Goal: Communication & Community: Share content

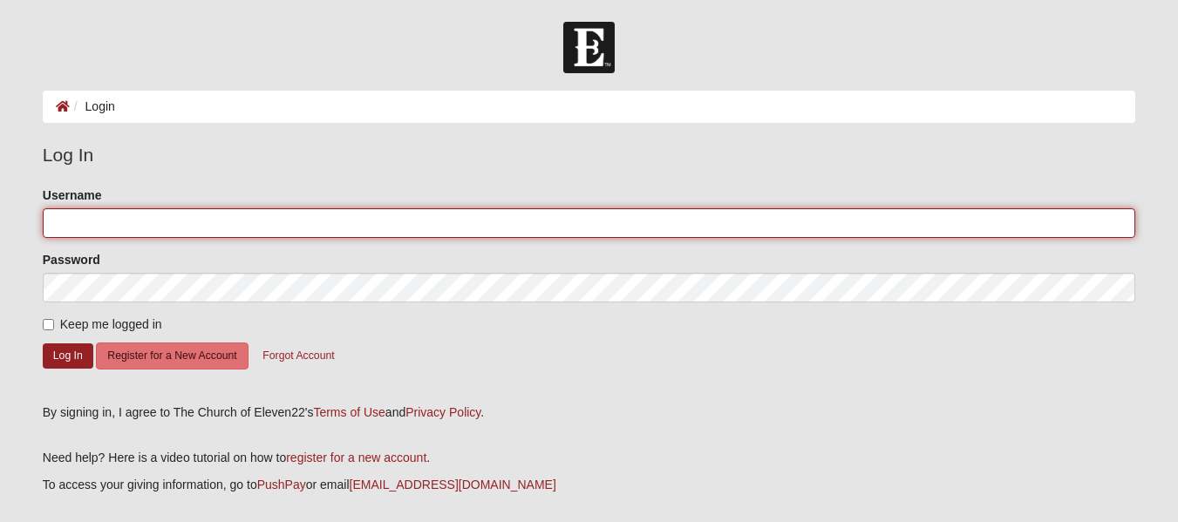
type input "[EMAIL_ADDRESS][DOMAIN_NAME]"
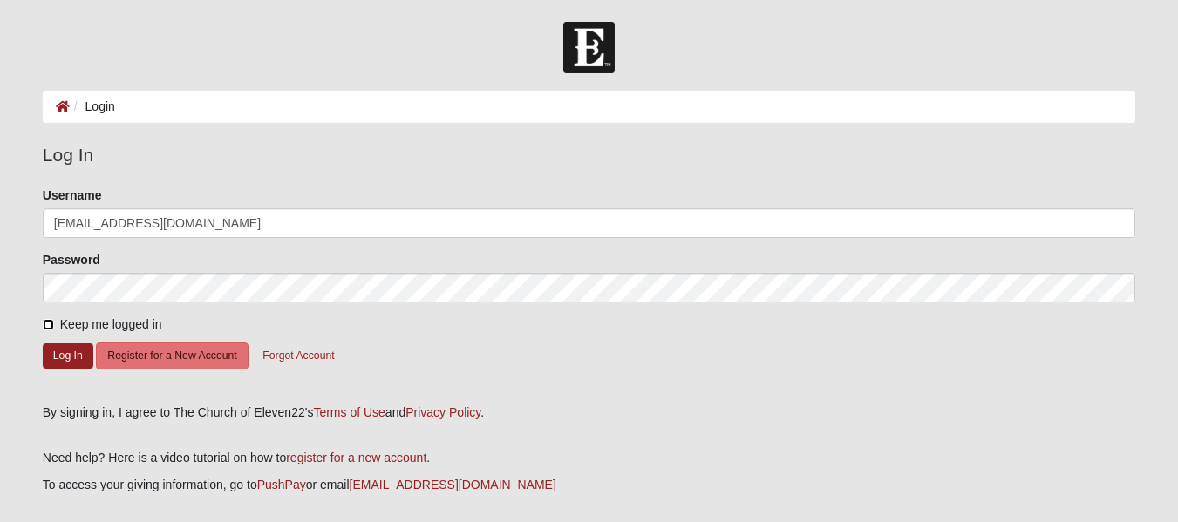
click at [46, 326] on input "Keep me logged in" at bounding box center [48, 324] width 11 height 11
checkbox input "true"
click at [67, 357] on button "Log In" at bounding box center [68, 356] width 51 height 25
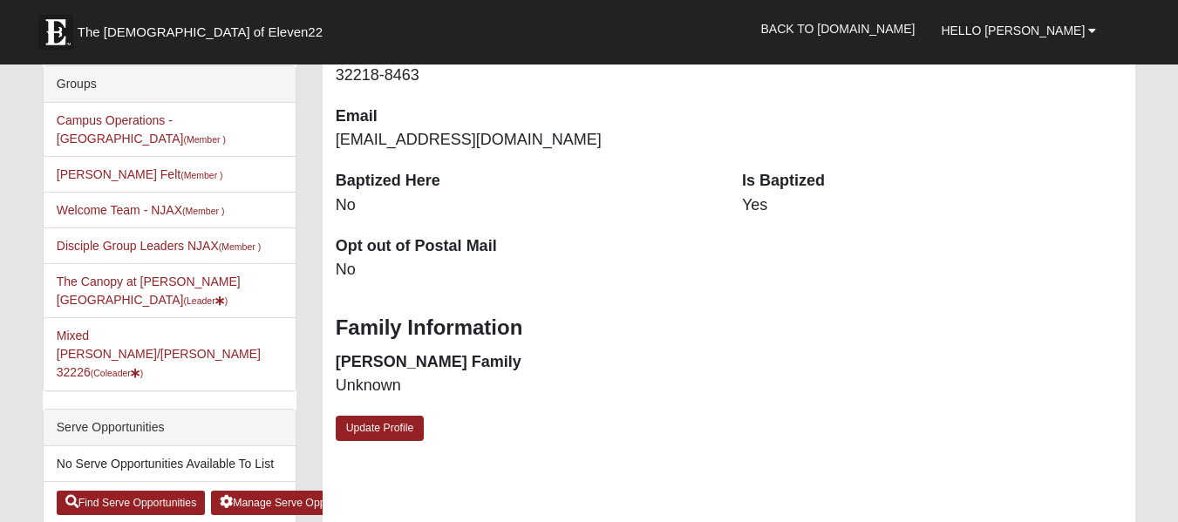
scroll to position [349, 0]
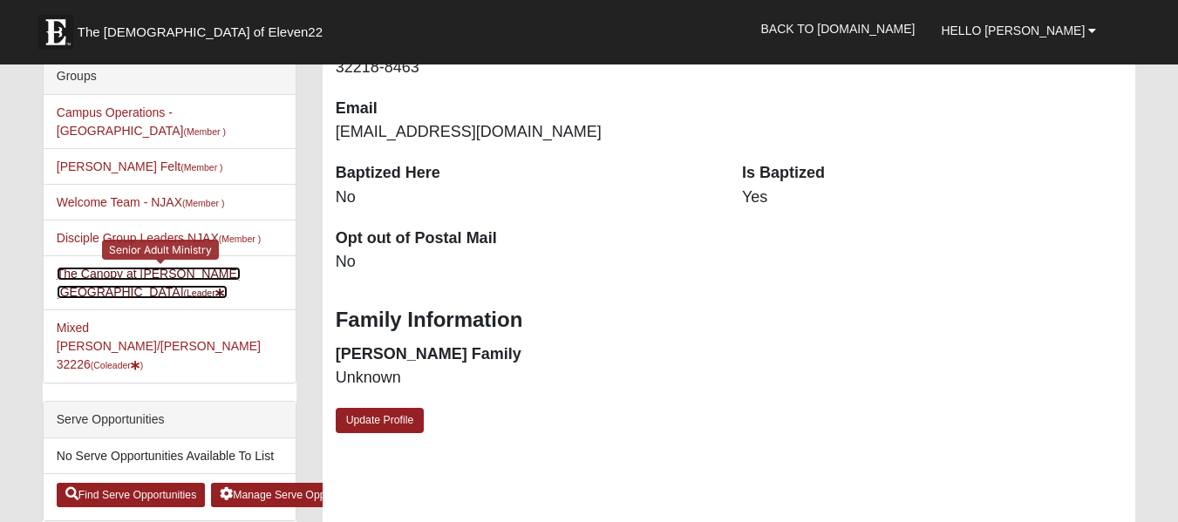
click at [126, 267] on link "The Canopy at Duval Station (Leader )" at bounding box center [149, 283] width 184 height 32
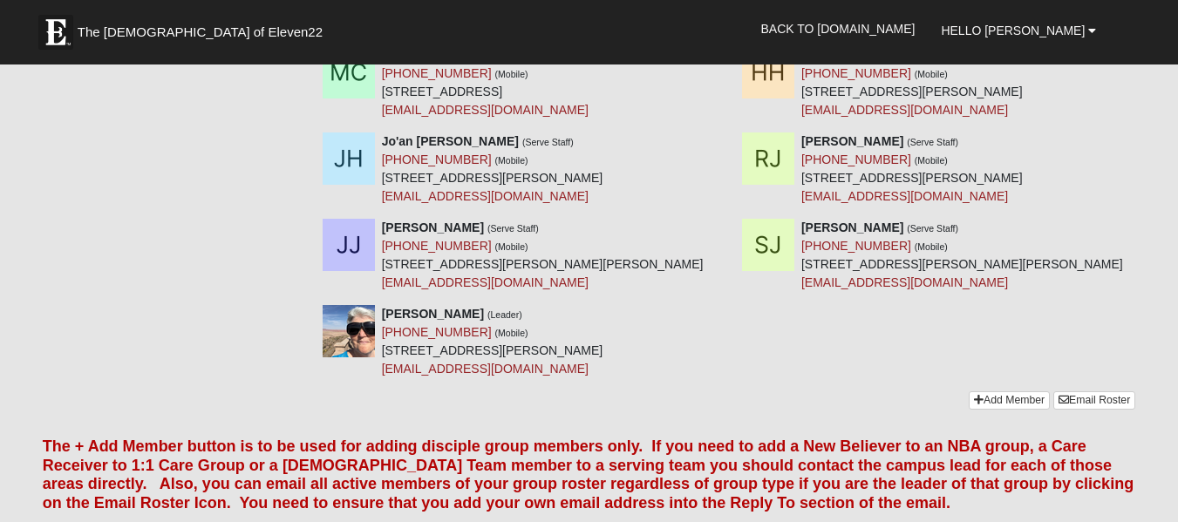
scroll to position [872, 0]
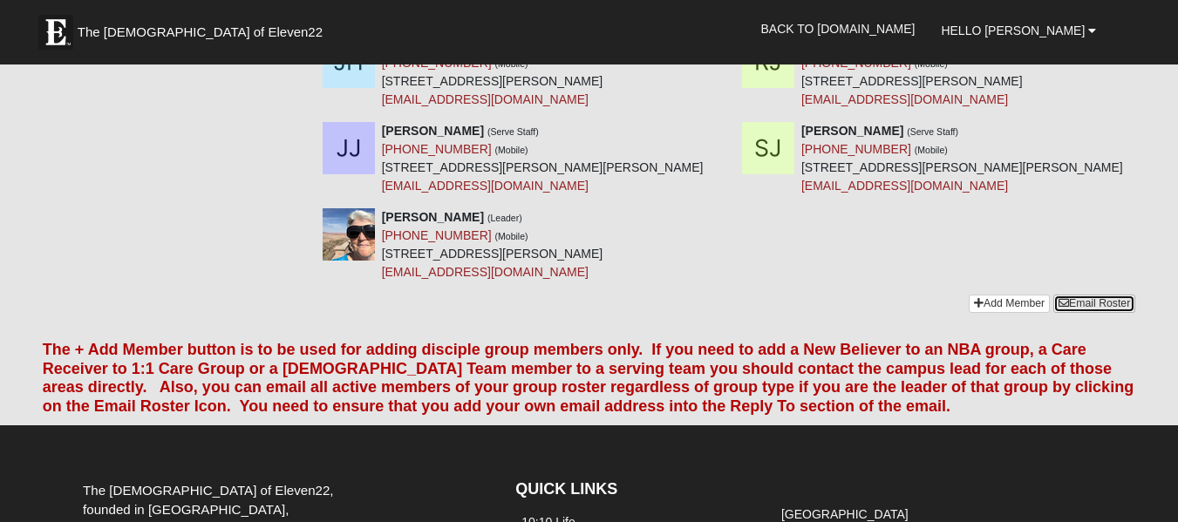
click at [1098, 295] on link "Email Roster" at bounding box center [1095, 304] width 82 height 18
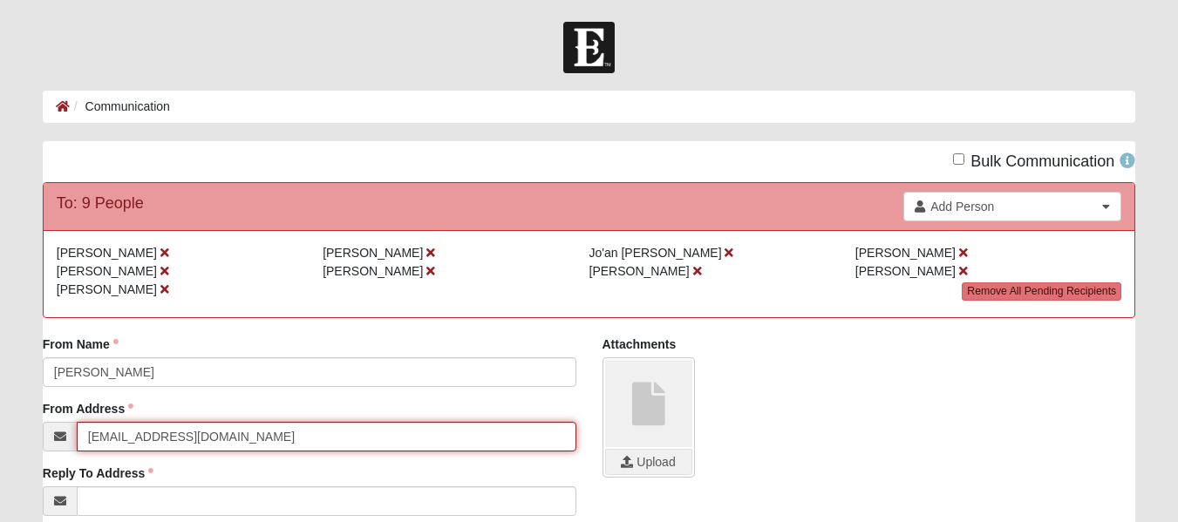
click at [85, 440] on input "[EMAIL_ADDRESS][DOMAIN_NAME]" at bounding box center [327, 437] width 500 height 30
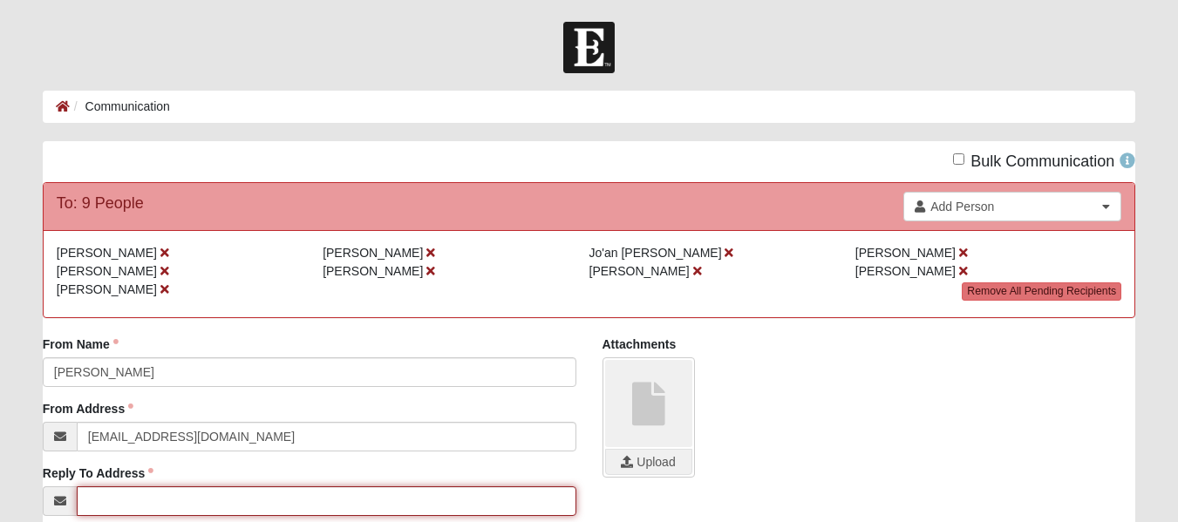
click at [95, 509] on input "Reply To Address" at bounding box center [327, 502] width 500 height 30
type input "[EMAIL_ADDRESS][DOMAIN_NAME]"
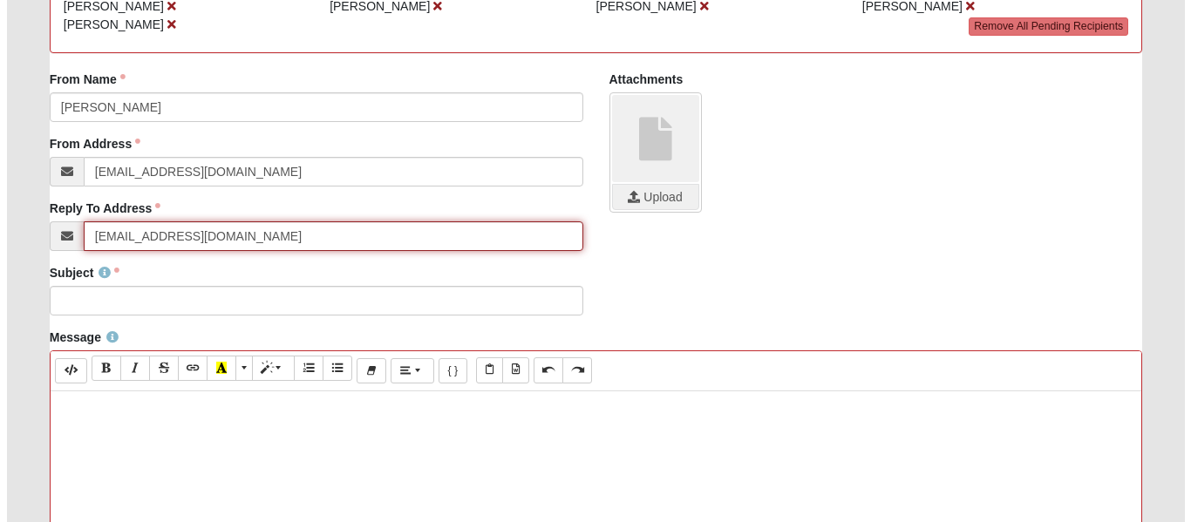
scroll to position [349, 0]
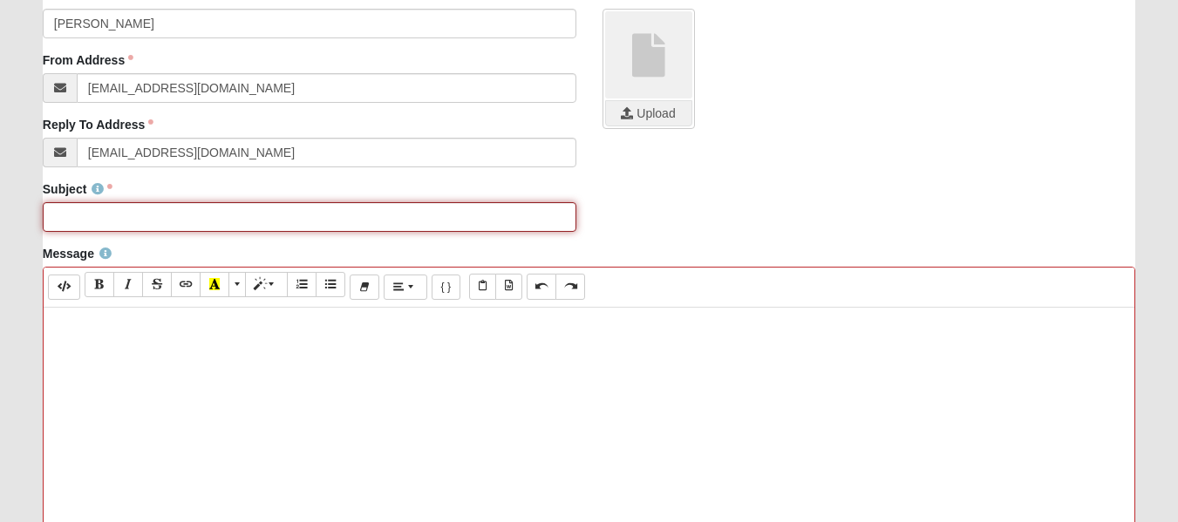
click at [73, 214] on input "Subject" at bounding box center [310, 217] width 534 height 30
type input "The Canopy [DATE]"
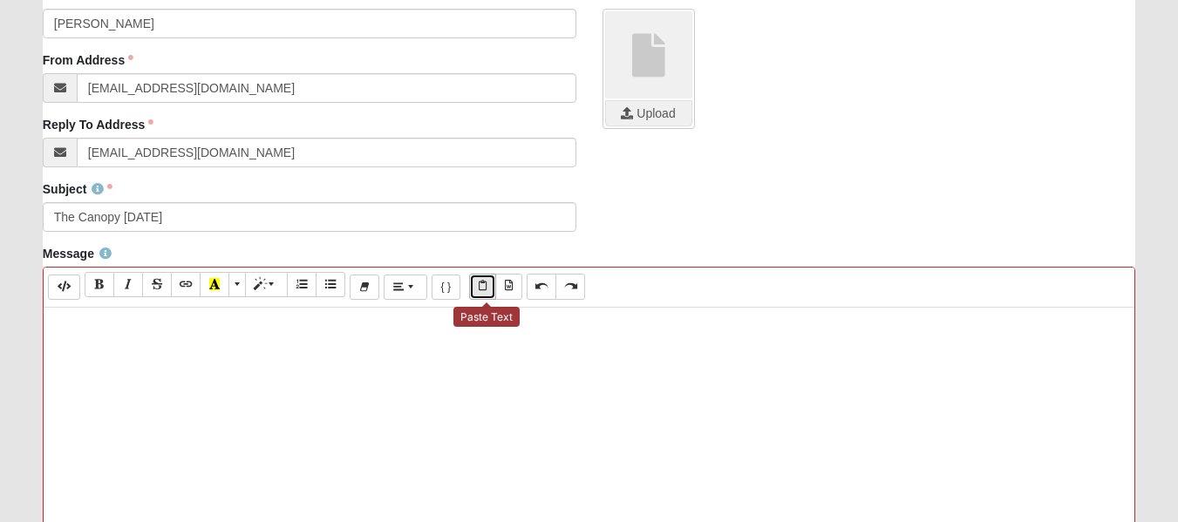
click at [487, 290] on icon "Paste Text" at bounding box center [483, 286] width 8 height 10
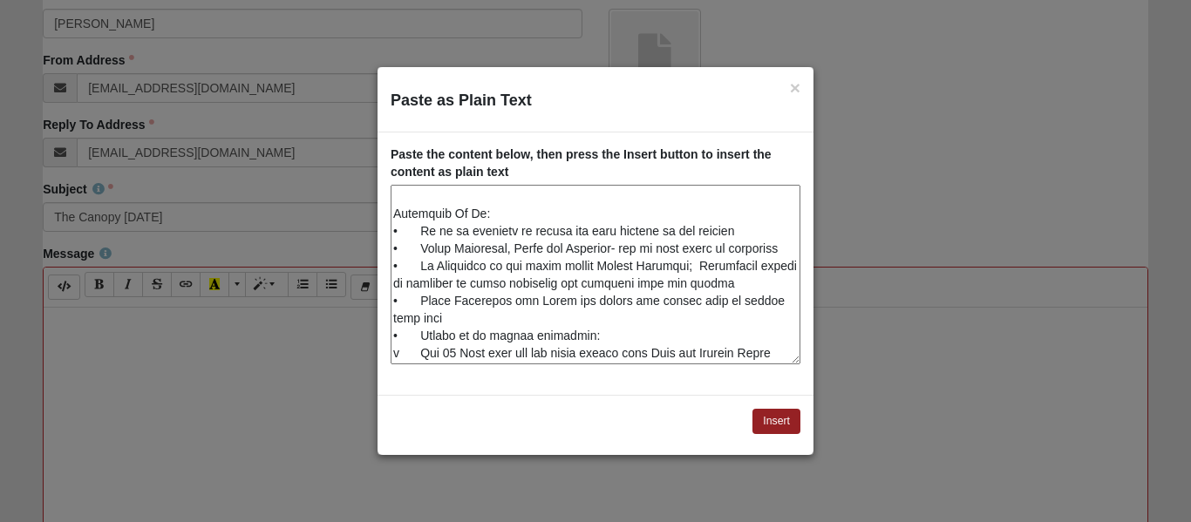
scroll to position [0, 0]
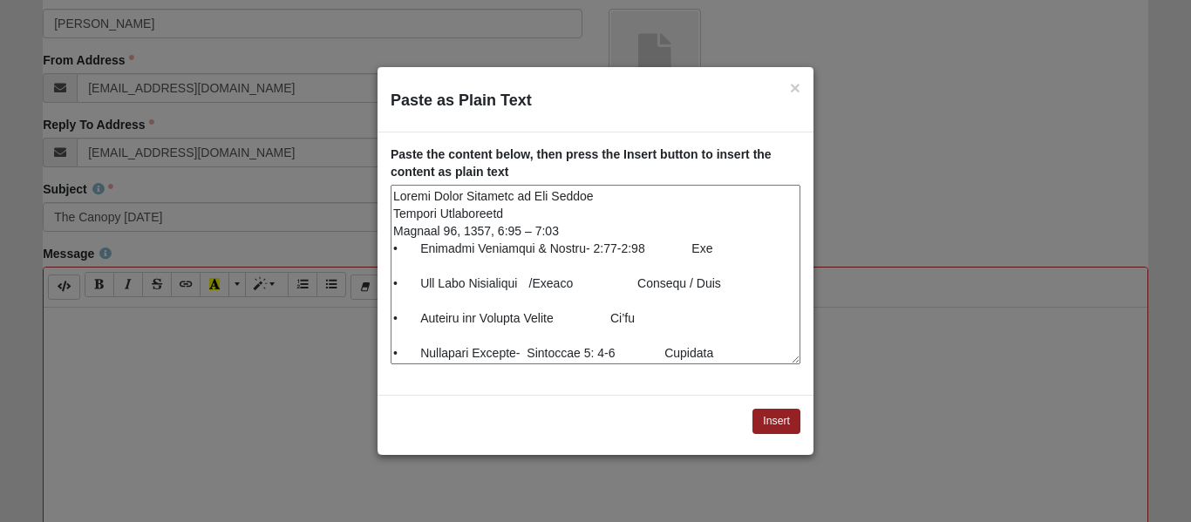
click at [657, 284] on textarea "Paste as Plain Text" at bounding box center [596, 275] width 410 height 180
click at [658, 321] on textarea "Paste as Plain Text" at bounding box center [596, 275] width 410 height 180
click at [657, 351] on textarea "Paste as Plain Text" at bounding box center [596, 275] width 410 height 180
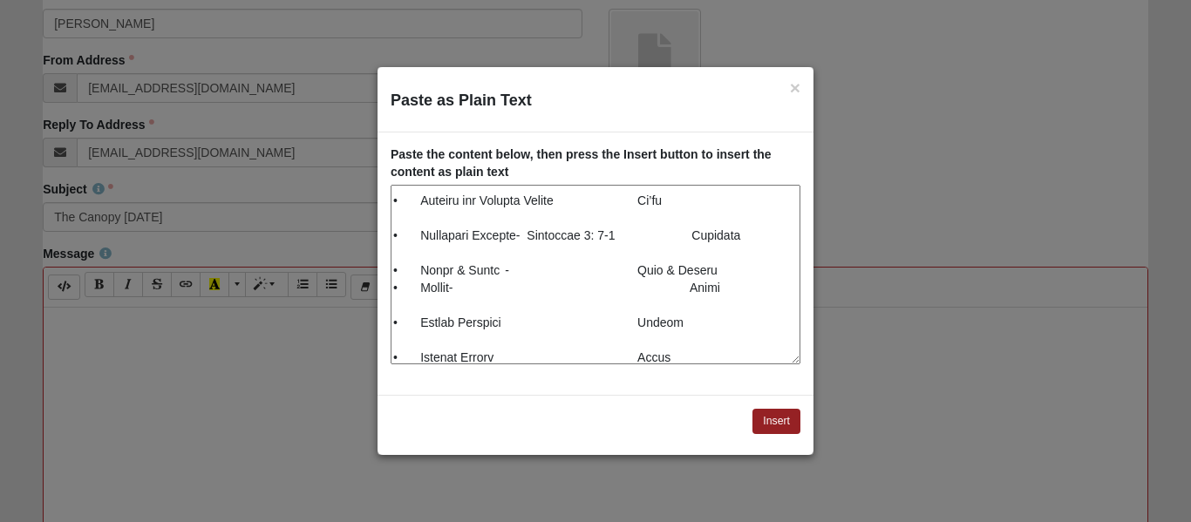
scroll to position [109, 0]
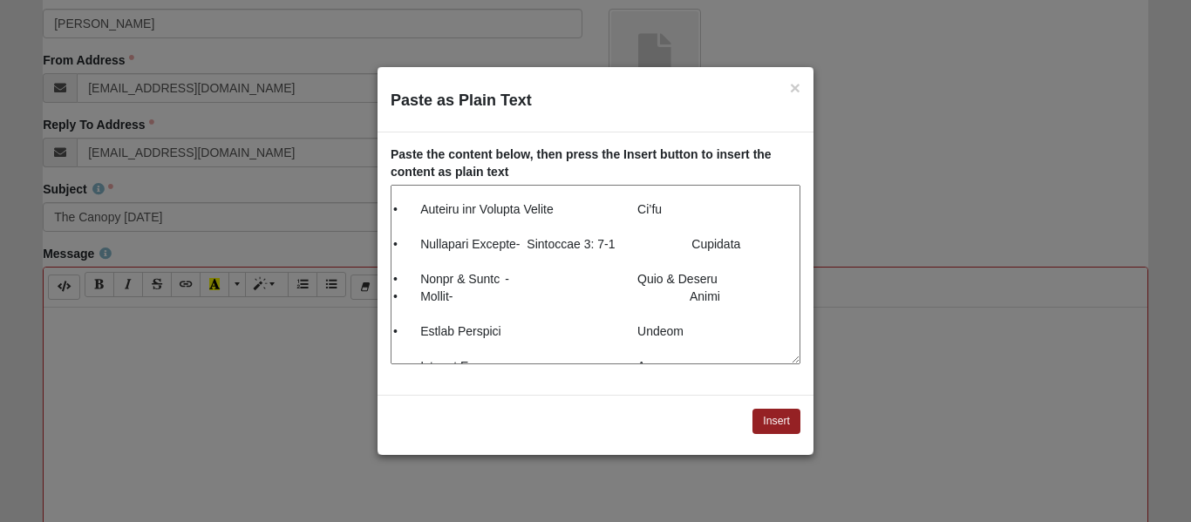
click at [658, 279] on textarea "Paste as Plain Text" at bounding box center [596, 275] width 410 height 180
click at [696, 295] on textarea "Paste as Plain Text" at bounding box center [596, 275] width 410 height 180
click at [632, 330] on textarea "Paste as Plain Text" at bounding box center [596, 275] width 410 height 180
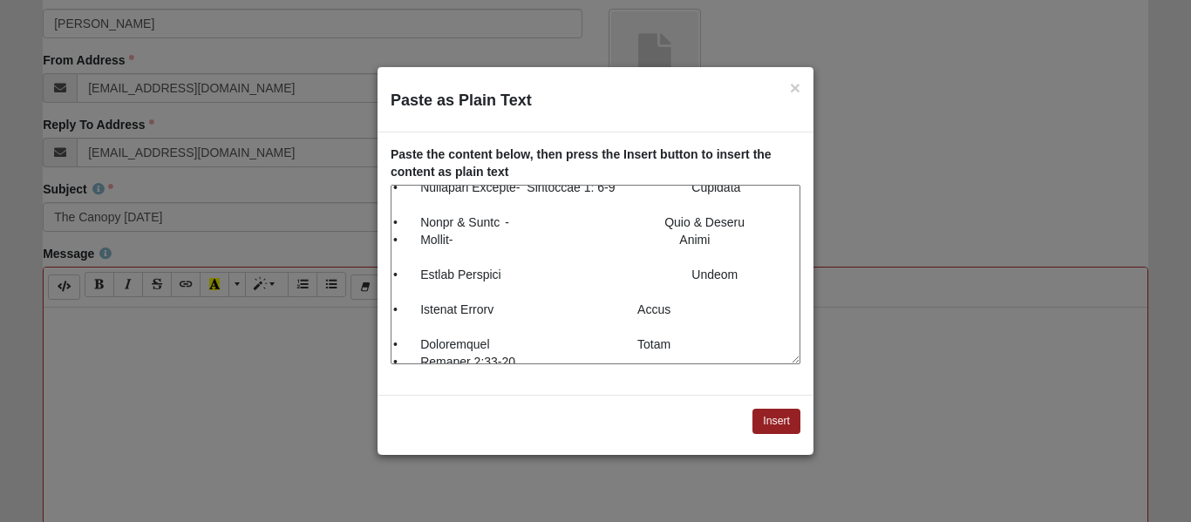
scroll to position [196, 0]
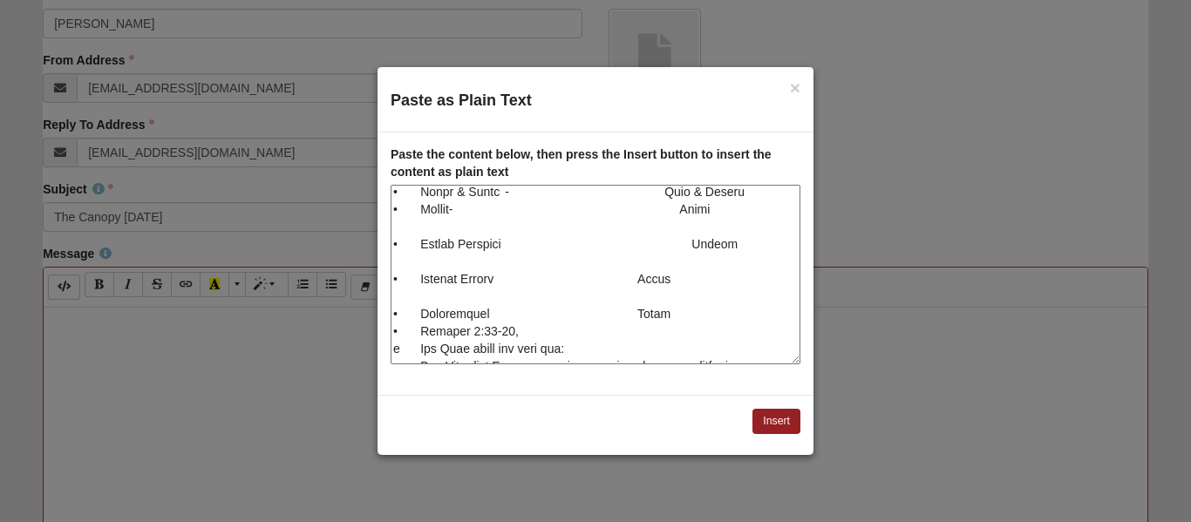
drag, startPoint x: 659, startPoint y: 282, endPoint x: 674, endPoint y: 308, distance: 30.1
click at [660, 282] on textarea "Paste as Plain Text" at bounding box center [596, 275] width 410 height 180
click at [631, 312] on textarea "Paste as Plain Text" at bounding box center [596, 275] width 410 height 180
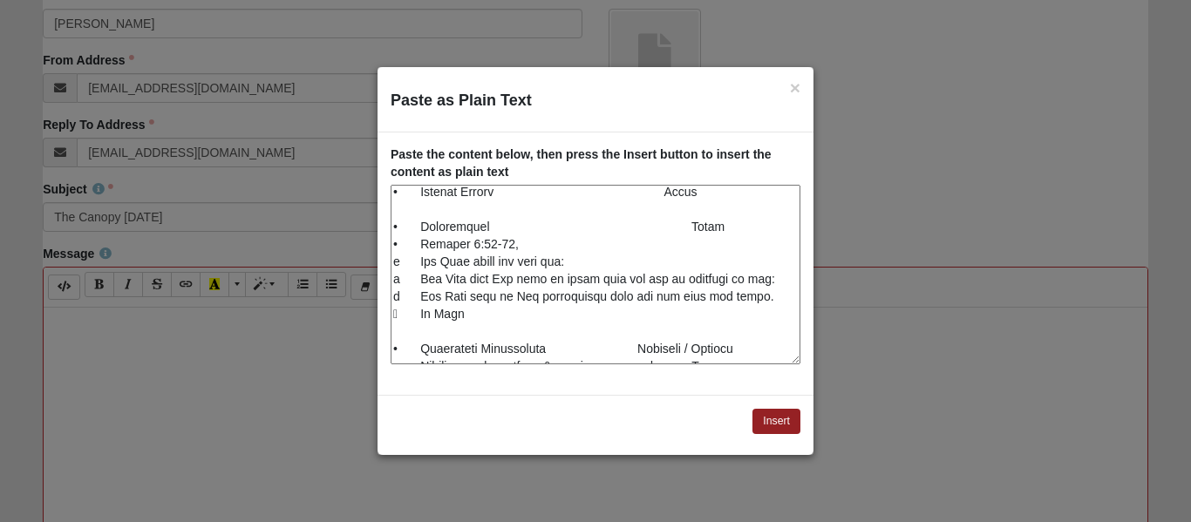
scroll to position [288, 0]
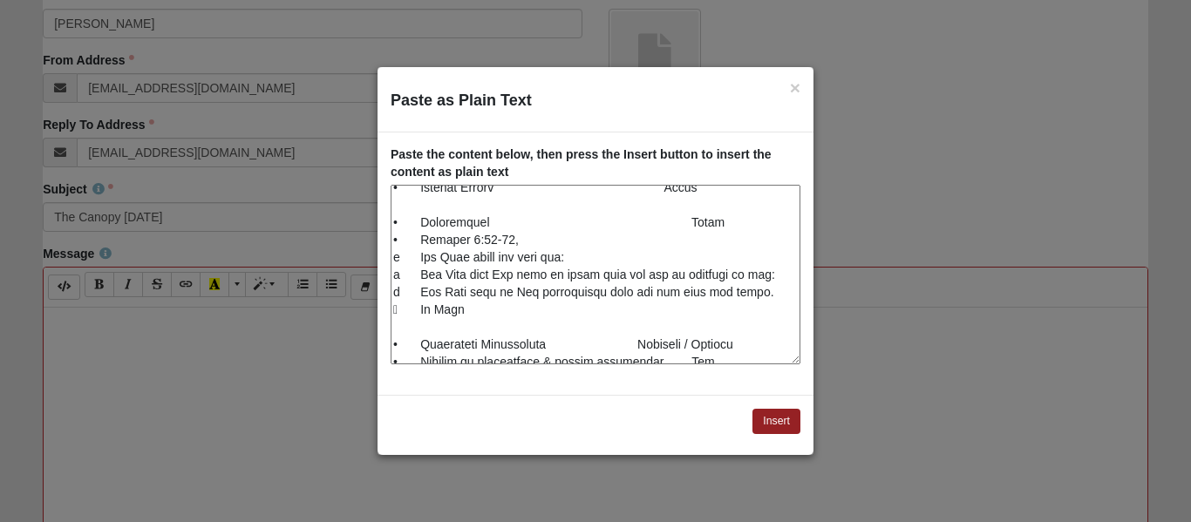
click at [631, 344] on textarea "Paste as Plain Text" at bounding box center [596, 275] width 410 height 180
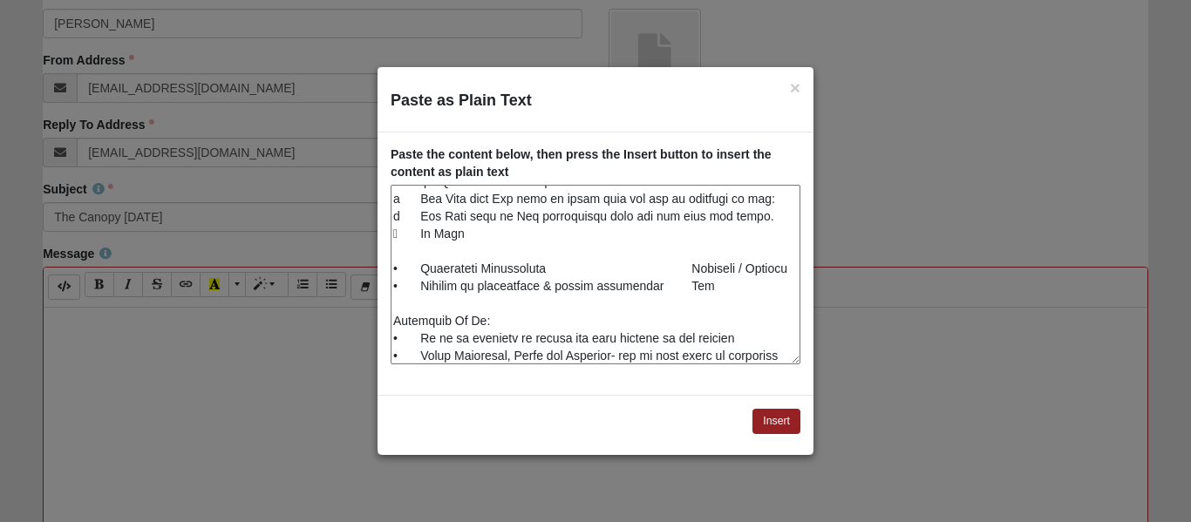
scroll to position [381, 0]
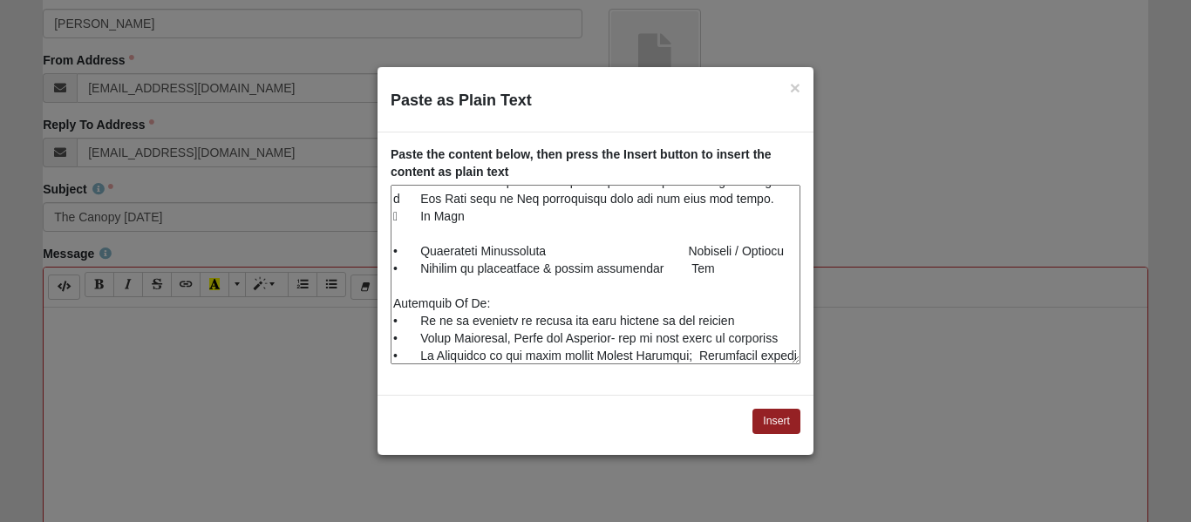
drag, startPoint x: 658, startPoint y: 268, endPoint x: 656, endPoint y: 278, distance: 10.8
click at [658, 269] on textarea "Paste as Plain Text" at bounding box center [596, 275] width 410 height 180
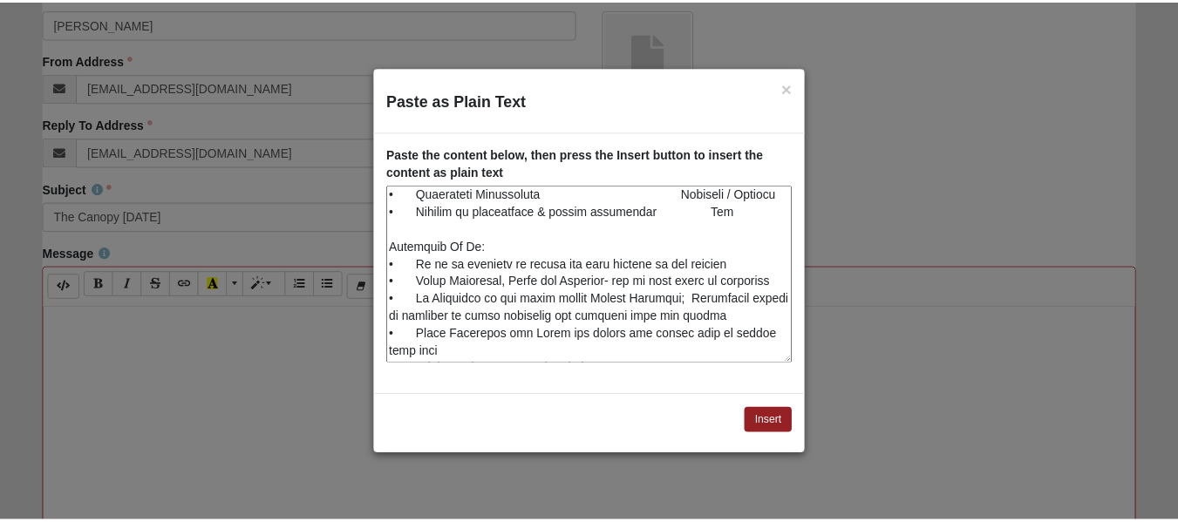
scroll to position [488, 0]
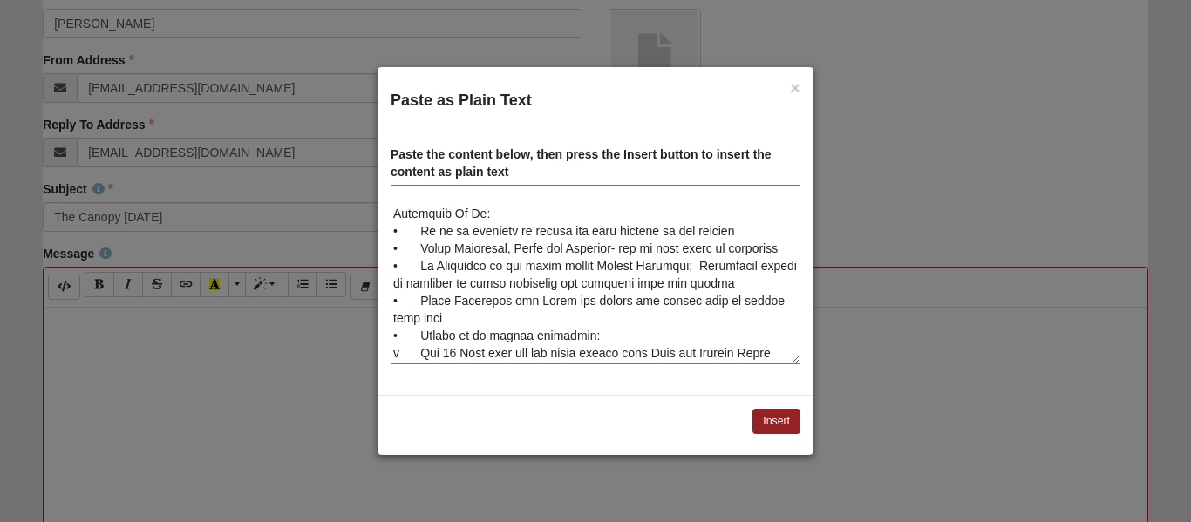
click at [413, 338] on textarea "Paste as Plain Text" at bounding box center [596, 275] width 410 height 180
type textarea "Senior Adult Ministry at The Canopy Service Assignments October 14, 2025, 1:00 …"
click at [767, 429] on button "Insert" at bounding box center [777, 421] width 48 height 25
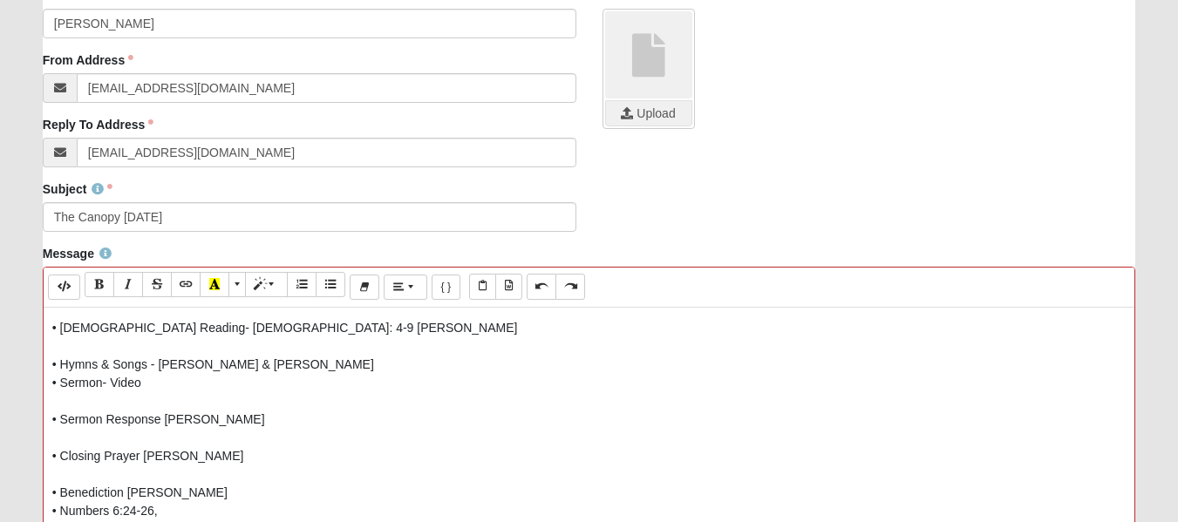
scroll to position [0, 0]
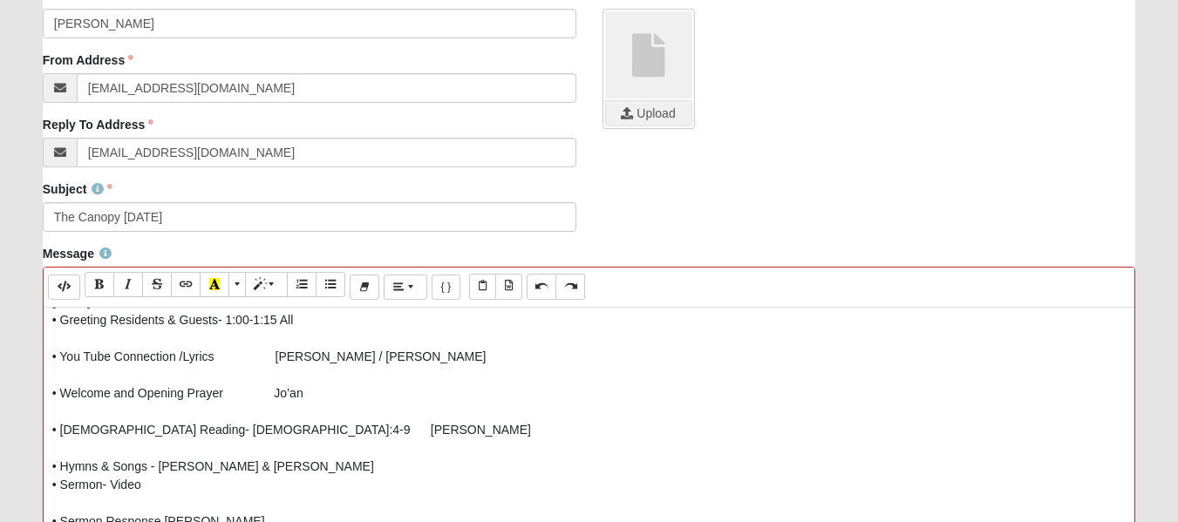
scroll to position [87, 0]
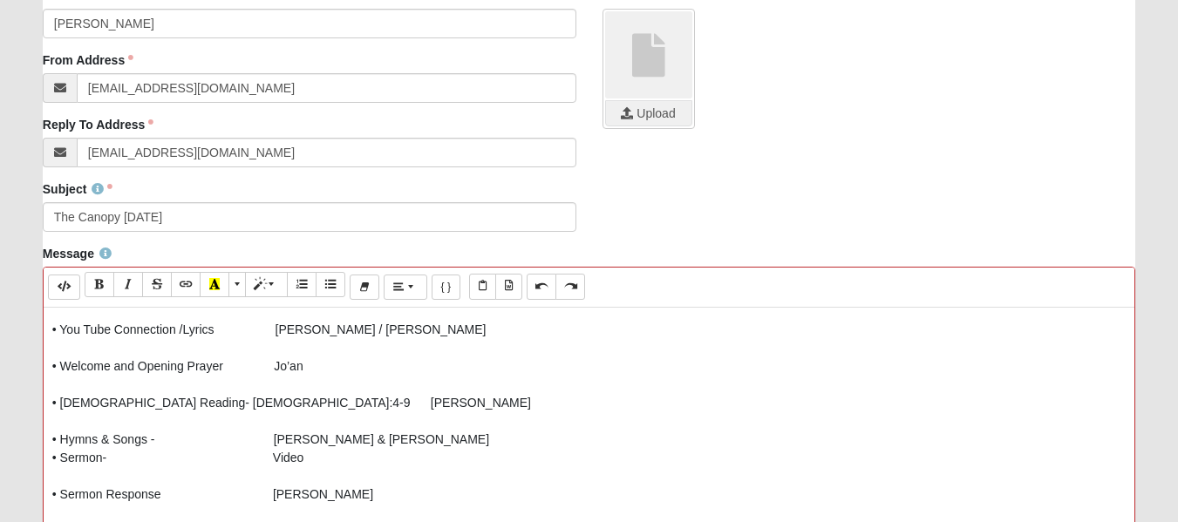
scroll to position [162, 0]
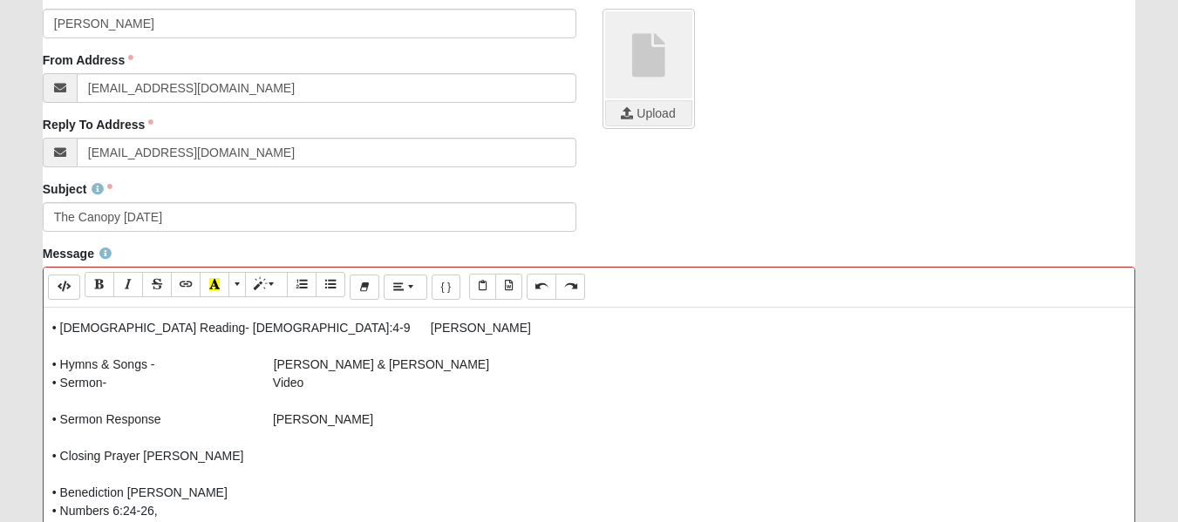
click at [143, 458] on p "Senior Adult Ministry at The Canopy Service Assignments October 14, 2025, 1:00 …" at bounding box center [589, 483] width 1074 height 659
click at [126, 489] on p "Senior Adult Ministry at The Canopy Service Assignments October 14, 2025, 1:00 …" at bounding box center [589, 483] width 1074 height 659
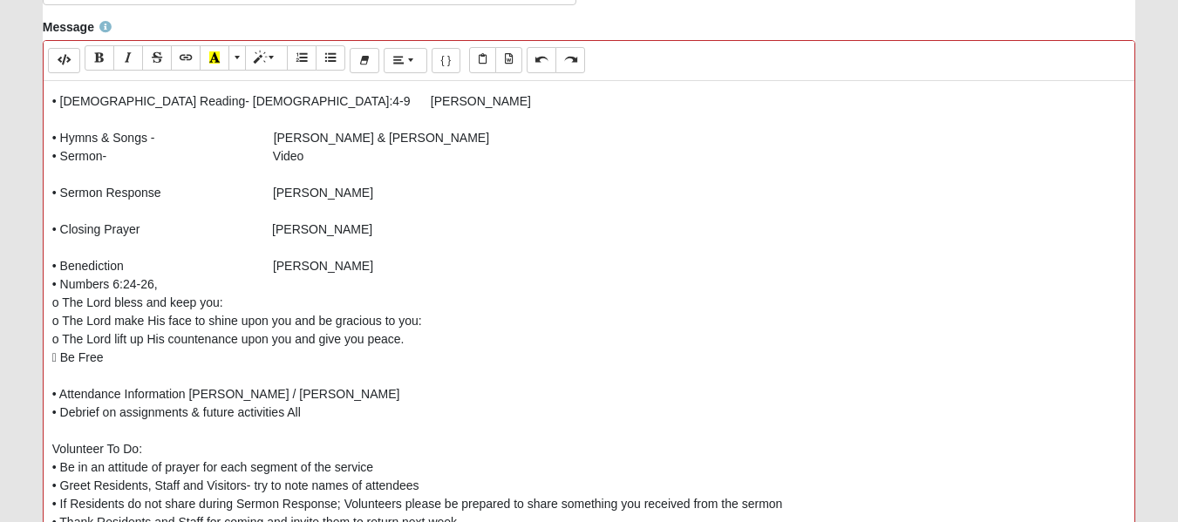
scroll to position [610, 0]
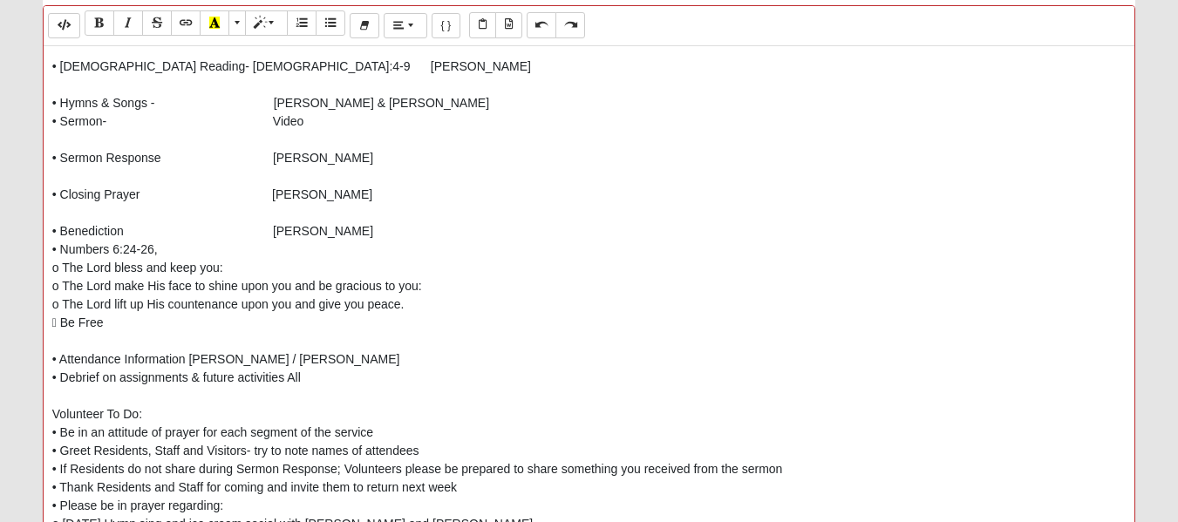
click at [190, 362] on p "Senior Adult Ministry at The Canopy Service Assignments October 14, 2025, 1:00 …" at bounding box center [589, 222] width 1074 height 659
click at [289, 381] on p "Senior Adult Ministry at The Canopy Service Assignments October 14, 2025, 1:00 …" at bounding box center [589, 222] width 1074 height 659
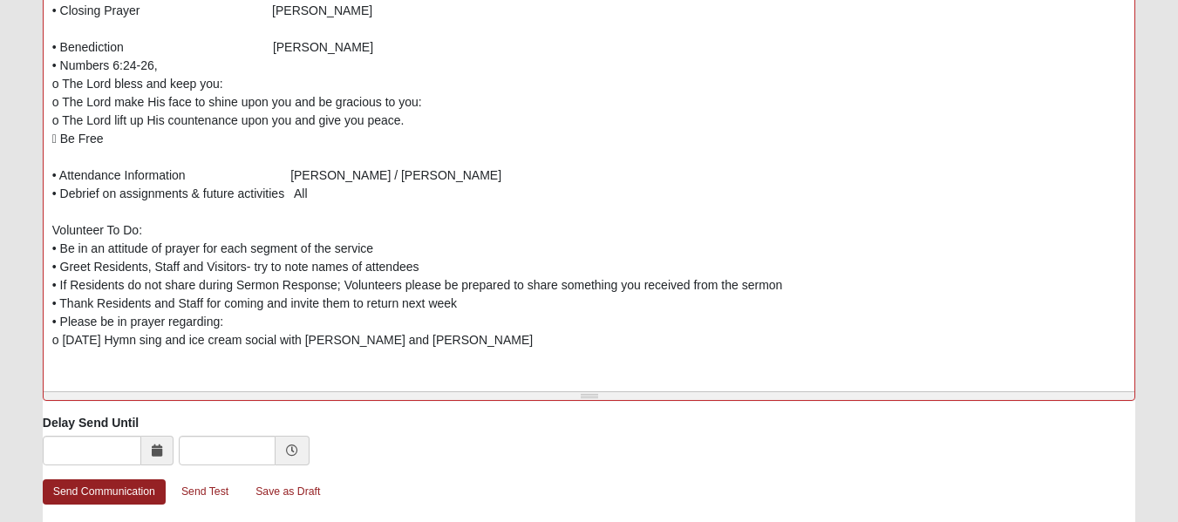
scroll to position [777, 0]
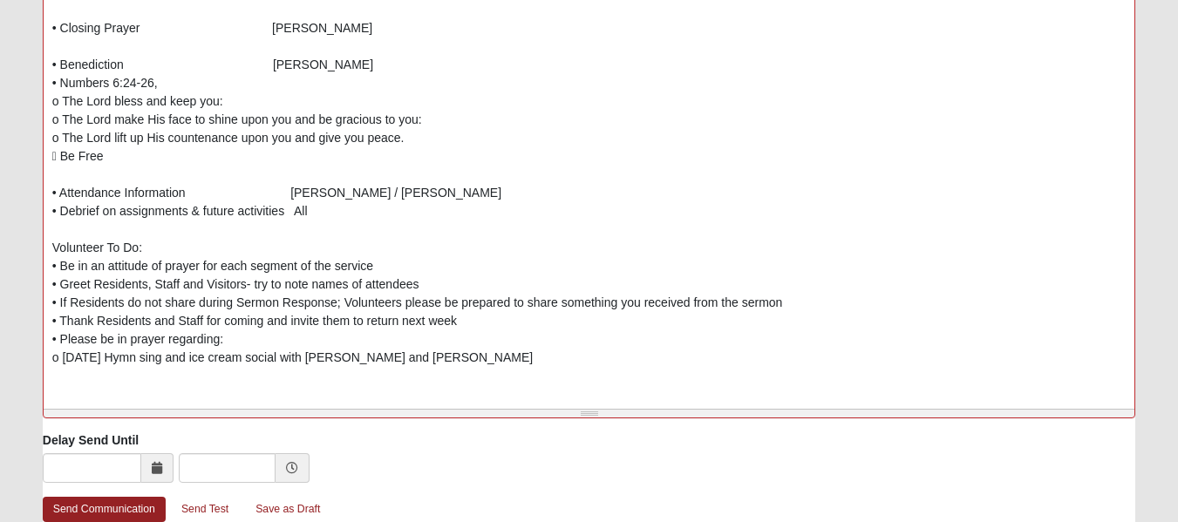
click at [65, 357] on p "Senior Adult Ministry at The Canopy Service Assignments October 14, 2025, 1:00 …" at bounding box center [589, 55] width 1074 height 659
click at [53, 354] on p "Senior Adult Ministry at The Canopy Service Assignments October 14, 2025, 1:00 …" at bounding box center [589, 55] width 1074 height 659
click at [85, 357] on p "Senior Adult Ministry at The Canopy Service Assignments October 14, 2025, 1:00 …" at bounding box center [589, 55] width 1074 height 659
click at [99, 360] on p "Senior Adult Ministry at The Canopy Service Assignments October 14, 2025, 1:00 …" at bounding box center [589, 55] width 1074 height 659
drag, startPoint x: 110, startPoint y: 358, endPoint x: 165, endPoint y: 384, distance: 60.5
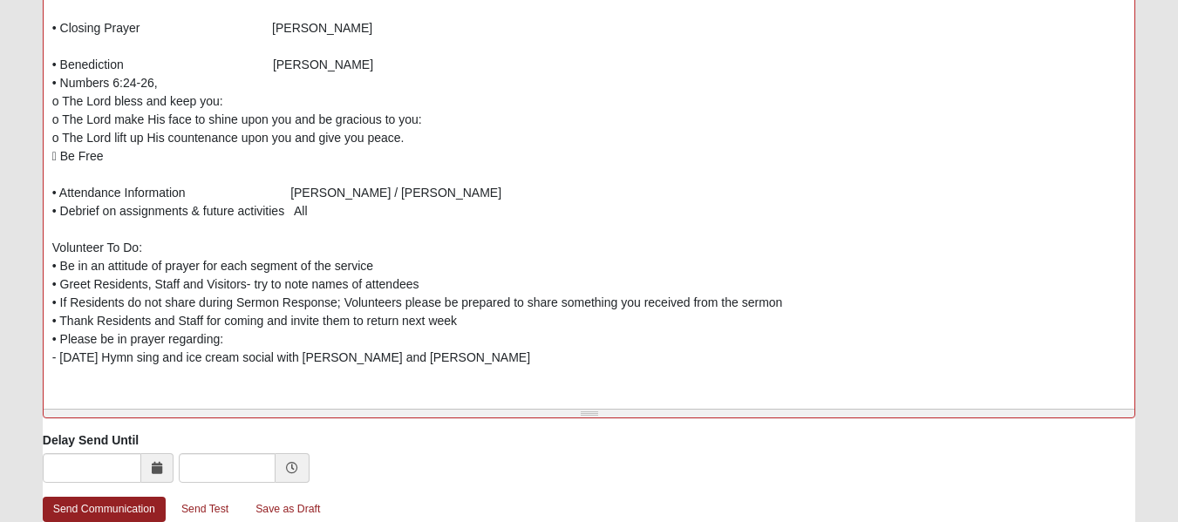
click at [112, 358] on p "Senior Adult Ministry at The Canopy Service Assignments October 14, 2025, 1:00 …" at bounding box center [589, 55] width 1074 height 659
click at [123, 372] on p "Senior Adult Ministry at The Canopy Service Assignments October 14, 2025, 1:00 …" at bounding box center [589, 55] width 1074 height 659
click at [106, 358] on p "Senior Adult Ministry at The Canopy Service Assignments October 14, 2025, 1:00 …" at bounding box center [589, 55] width 1074 height 659
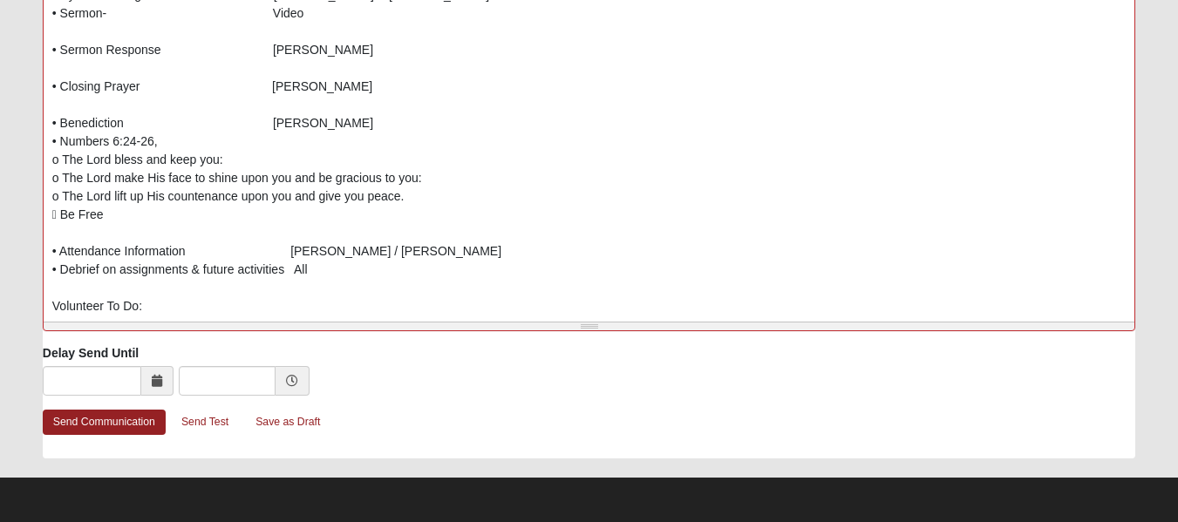
scroll to position [0, 0]
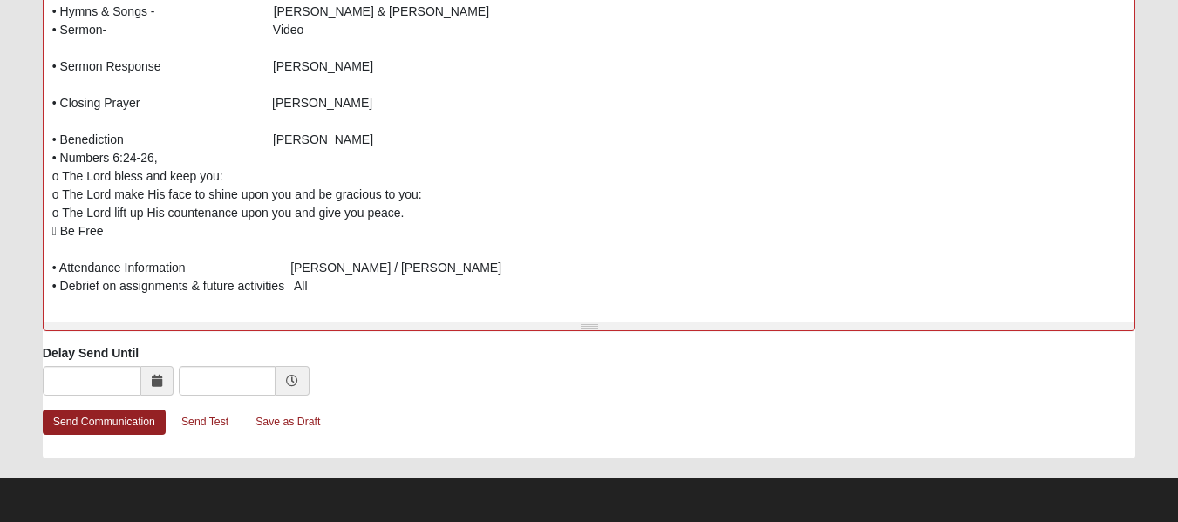
click at [64, 234] on p "Senior Adult Ministry at The Canopy Service Assignments October 14, 2025, 1:00 …" at bounding box center [589, 130] width 1074 height 659
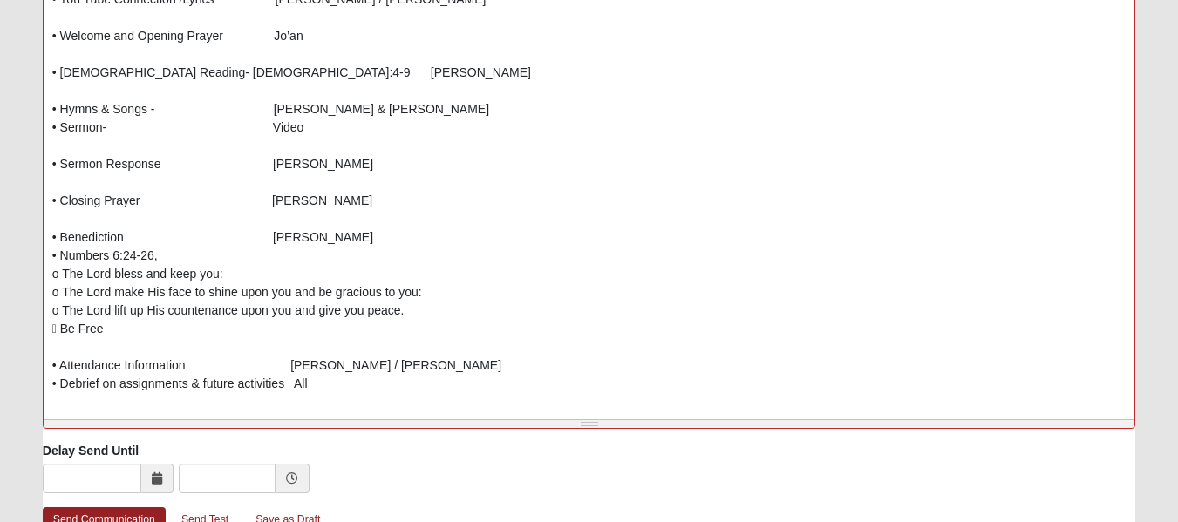
scroll to position [864, 0]
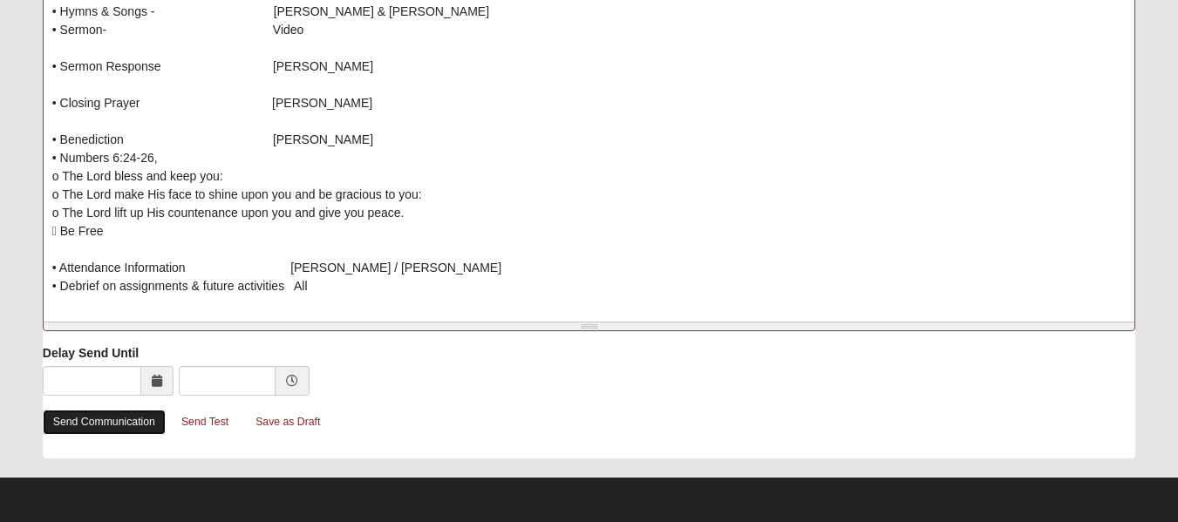
click at [85, 425] on link "Send Communication" at bounding box center [104, 422] width 123 height 25
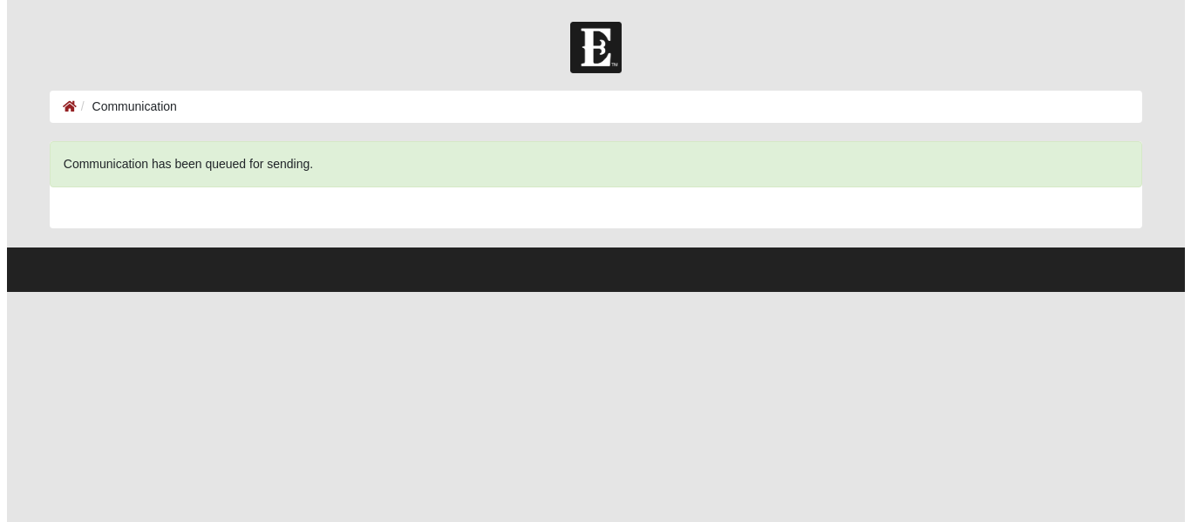
scroll to position [0, 0]
